Goal: Find specific page/section: Find specific page/section

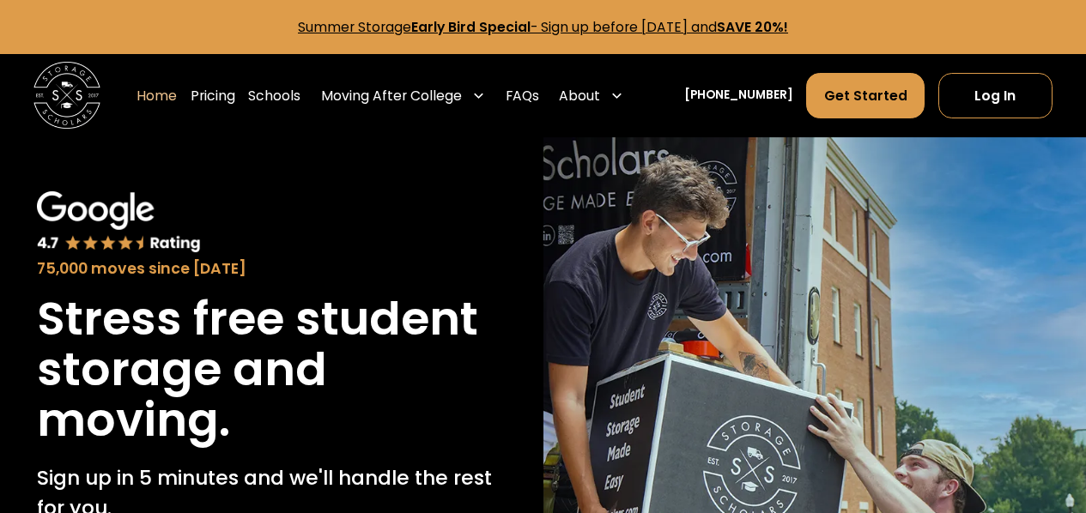
click at [857, 215] on img at bounding box center [814, 459] width 543 height 645
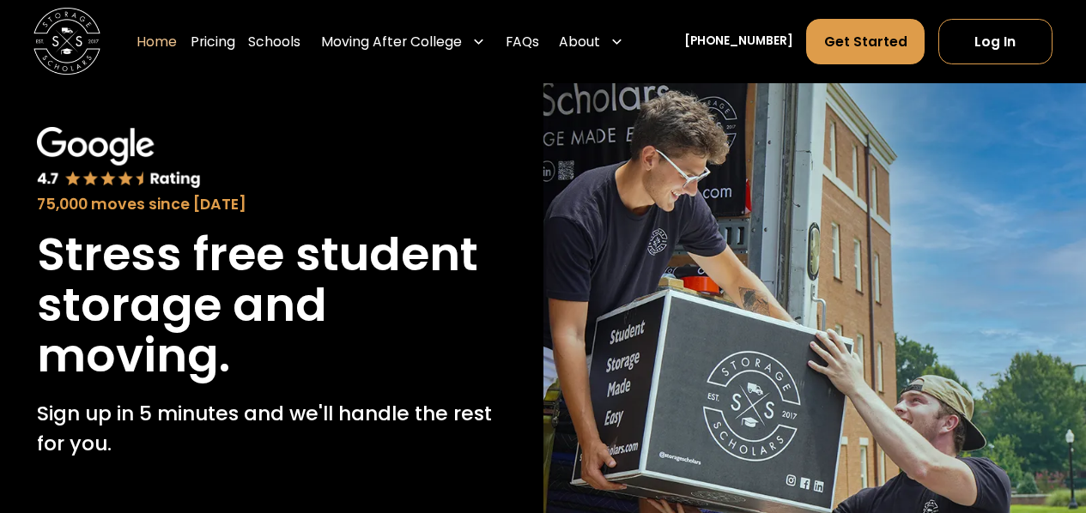
scroll to position [86, 0]
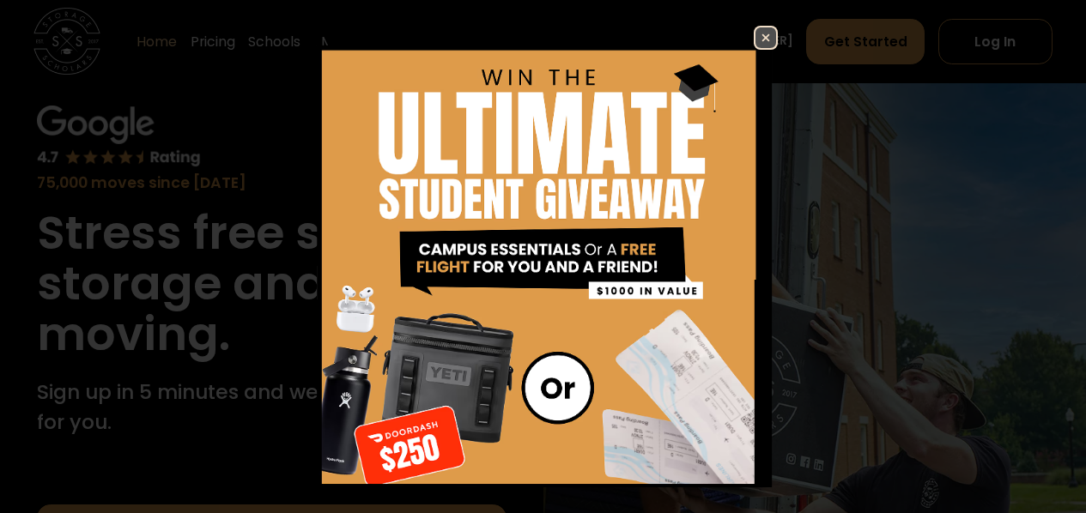
click at [755, 41] on img at bounding box center [765, 37] width 21 height 21
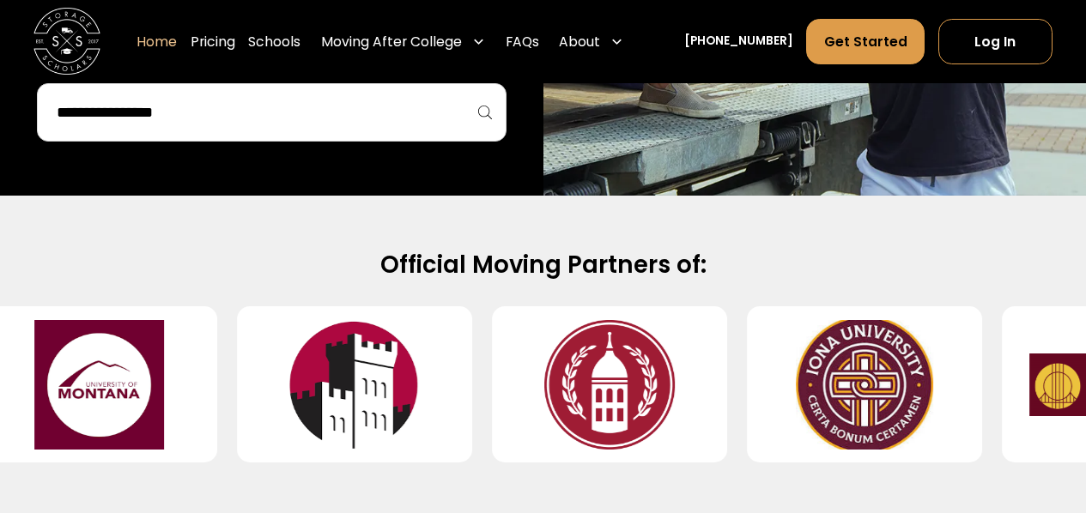
scroll to position [601, 0]
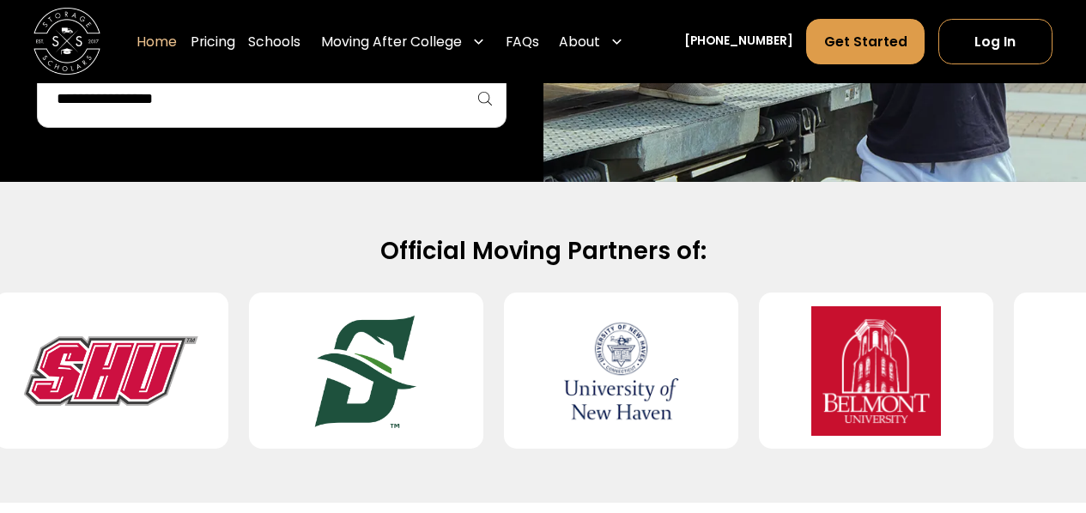
click at [374, 94] on input "search" at bounding box center [271, 98] width 433 height 29
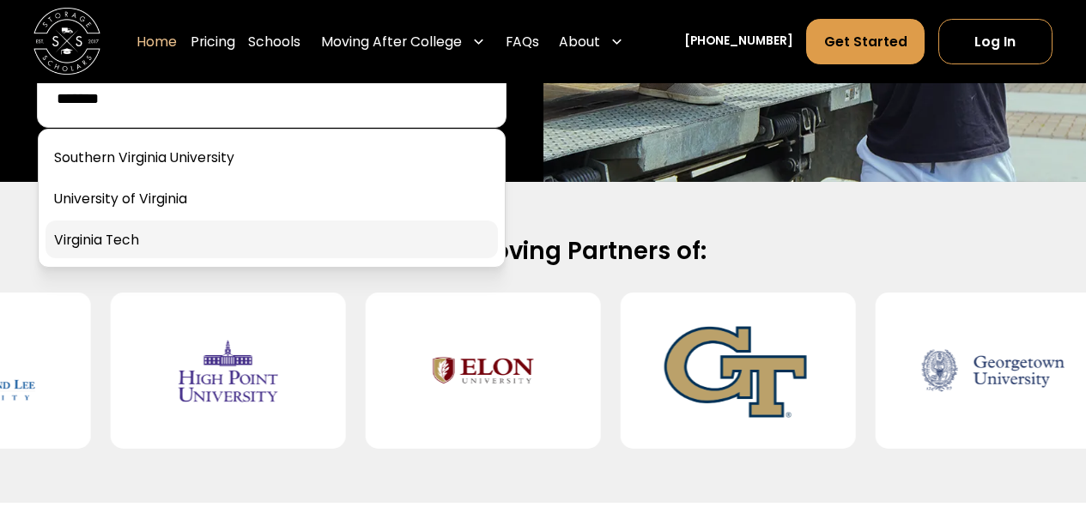
type input "*******"
click at [264, 244] on link at bounding box center [271, 240] width 452 height 38
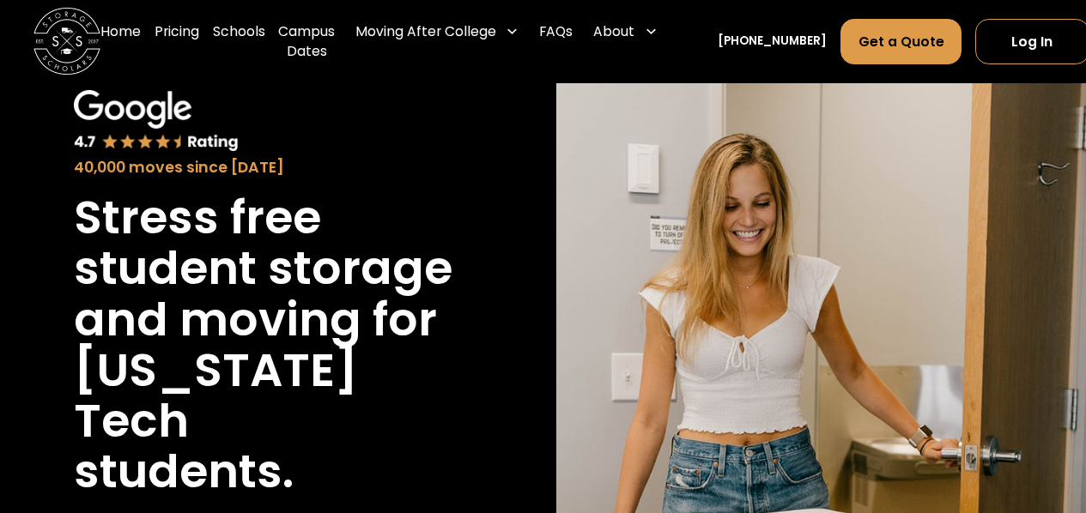
scroll to position [86, 0]
